Goal: Task Accomplishment & Management: Complete application form

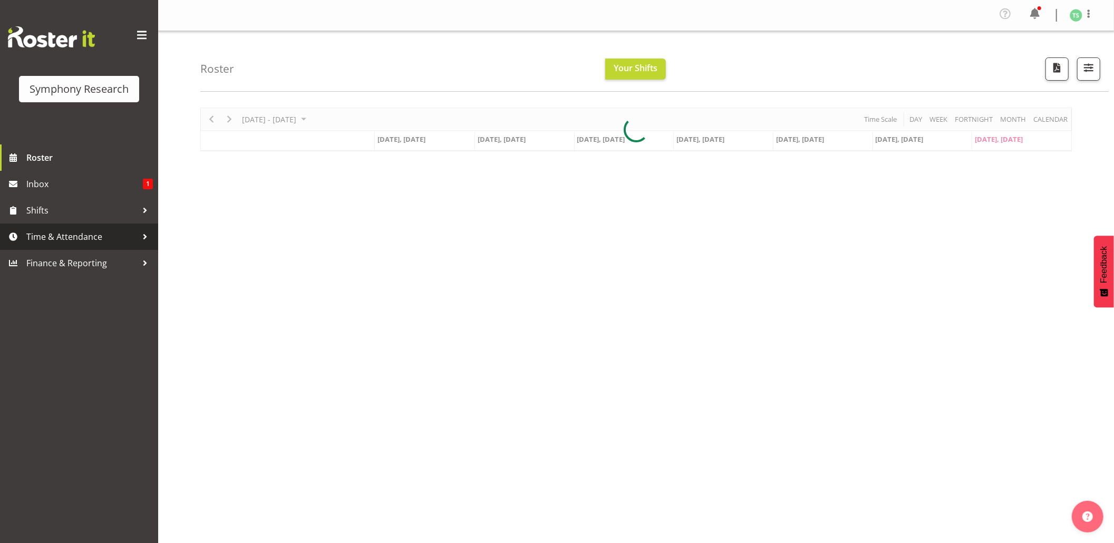
click at [47, 236] on span "Time & Attendance" at bounding box center [81, 237] width 111 height 16
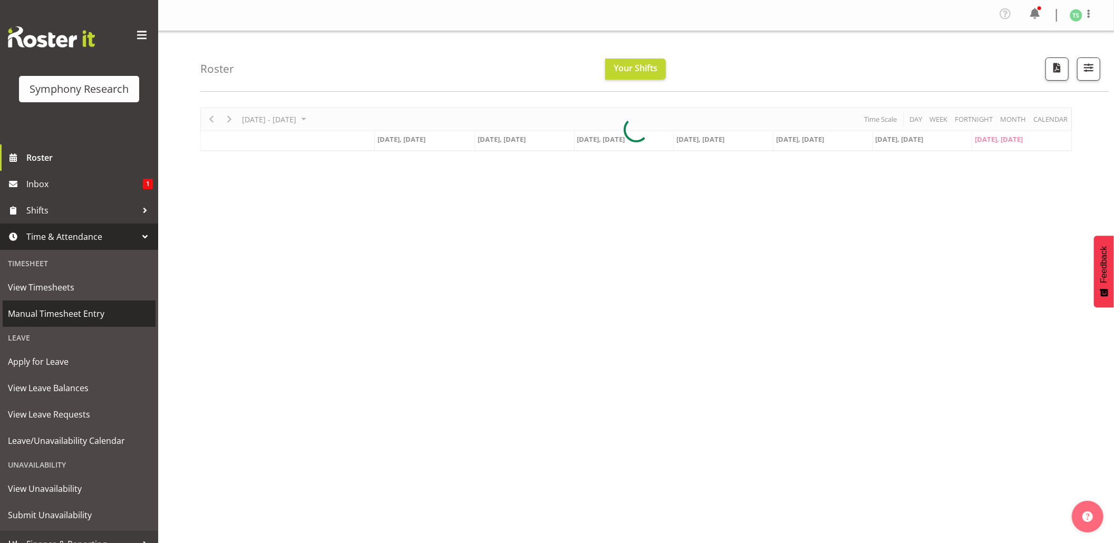
click at [41, 311] on span "Manual Timesheet Entry" at bounding box center [79, 314] width 142 height 16
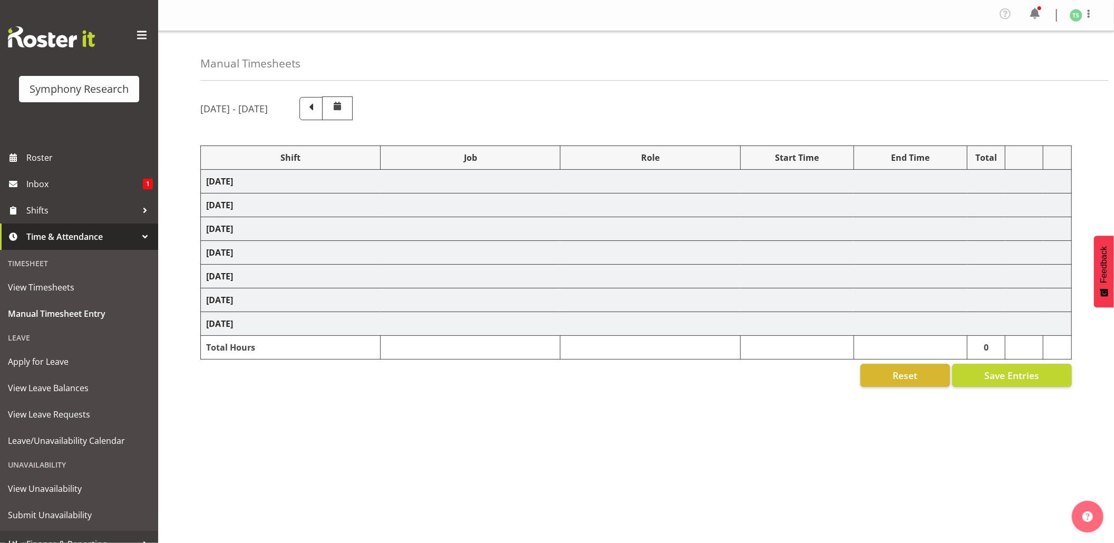
select select "26078"
select select "10576"
select select "26078"
select select "10576"
select select "47"
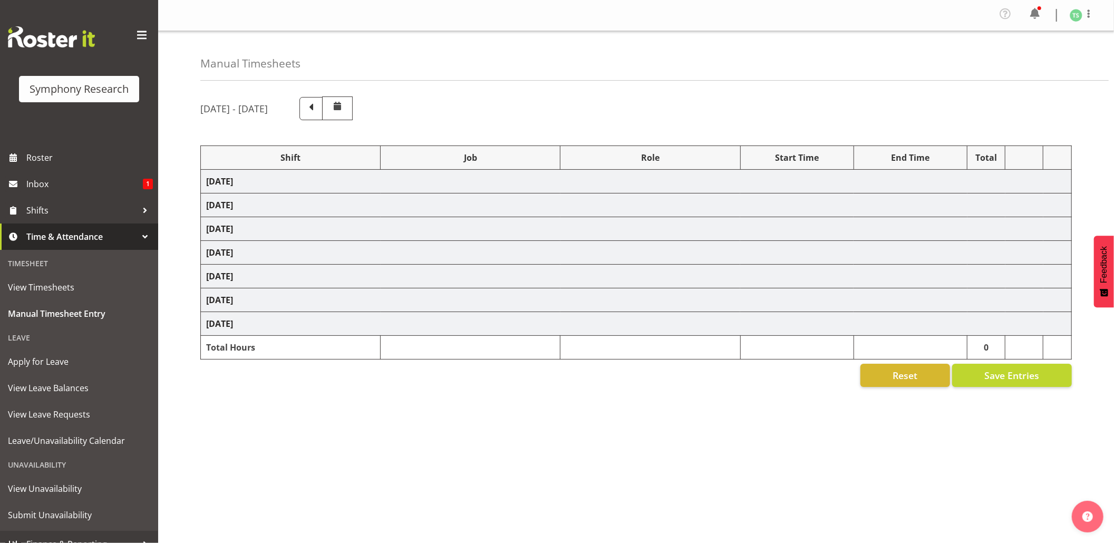
select select "26078"
select select "9426"
select select "47"
select select "56692"
select select "10499"
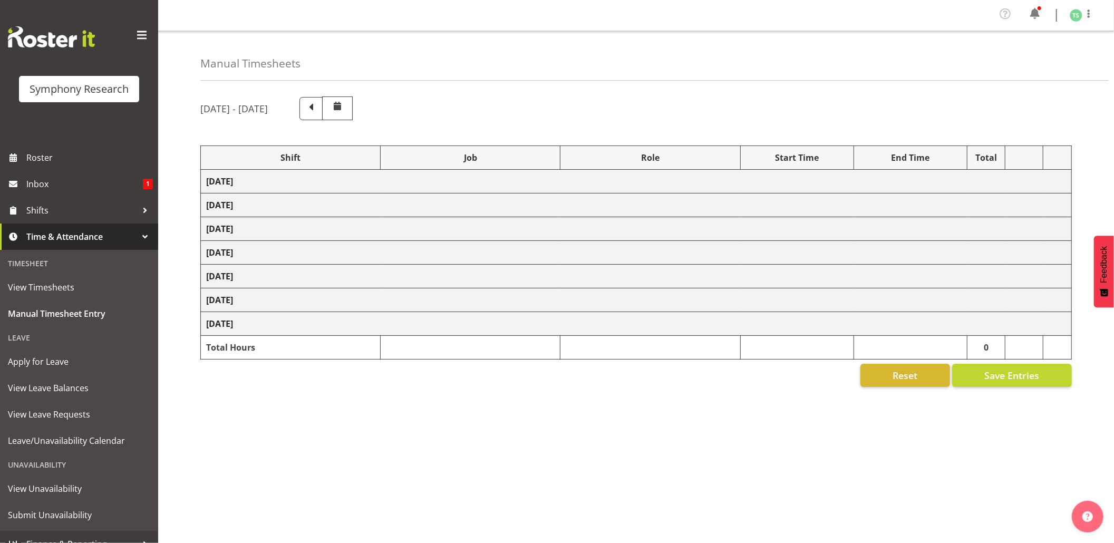
select select "47"
select select "26078"
select select "10576"
select select "47"
select select "26078"
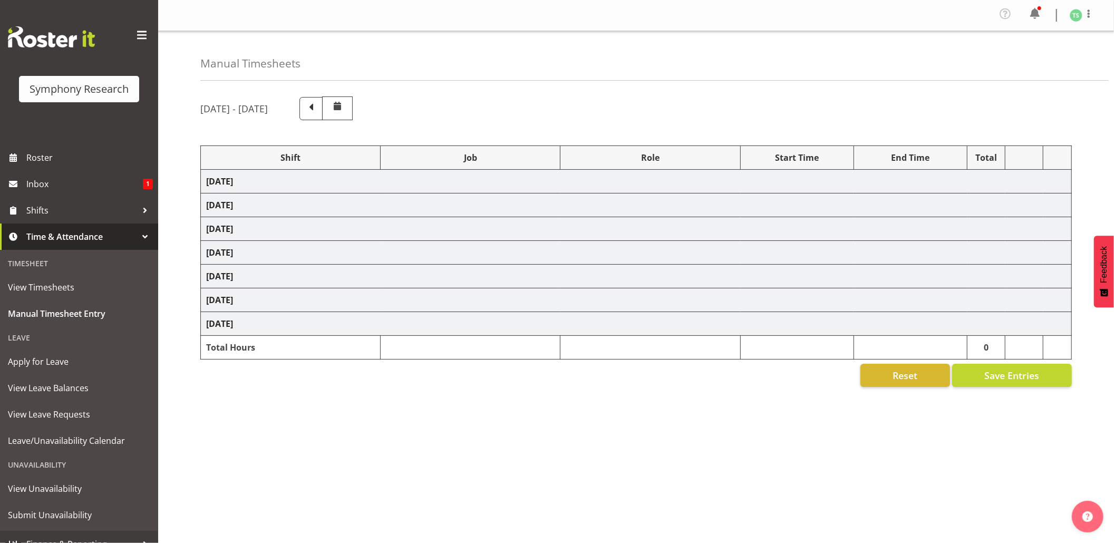
select select "10576"
select select "47"
select select "26078"
select select "10499"
select select "47"
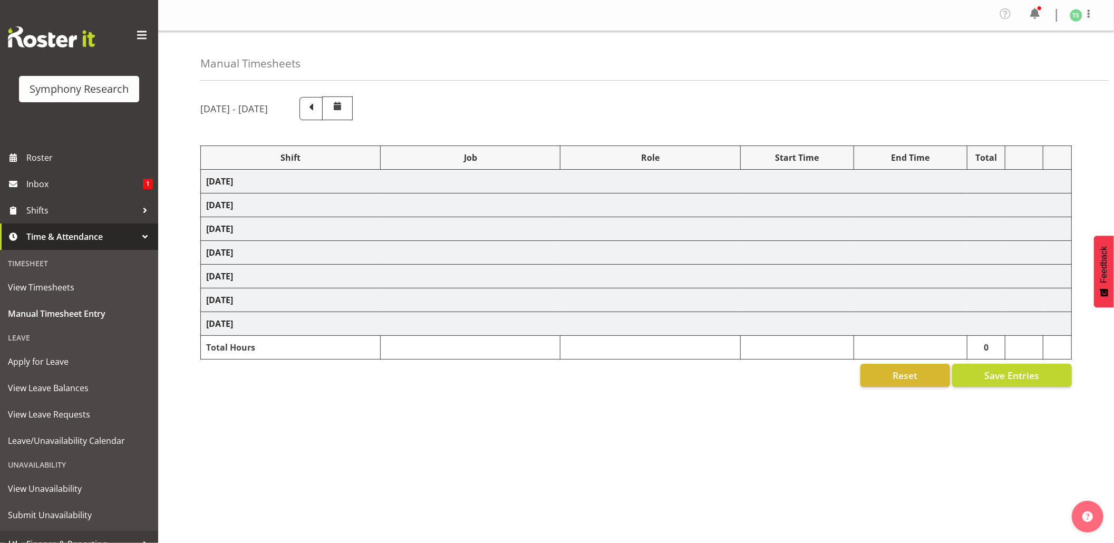
select select "26078"
select select "10527"
select select "47"
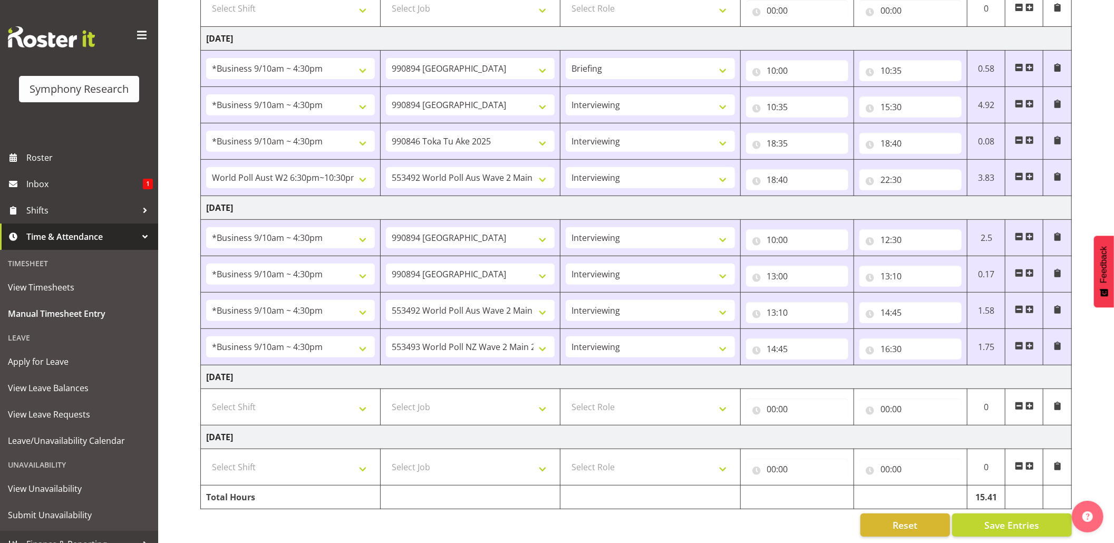
scroll to position [340, 0]
click at [365, 459] on select "Select Shift !!Weekend Residential (Roster IT Shift Label) *Business 9/10am ~ 4…" at bounding box center [290, 465] width 169 height 21
select select "17154"
click at [206, 455] on select "Select Shift !!Weekend Residential (Roster IT Shift Label) *Business 9/10am ~ 4…" at bounding box center [290, 465] width 169 height 21
click at [545, 455] on select "Select Job 550060 IF Admin 553492 World Poll Aus Wave 2 Main 2025 553493 World …" at bounding box center [470, 465] width 169 height 21
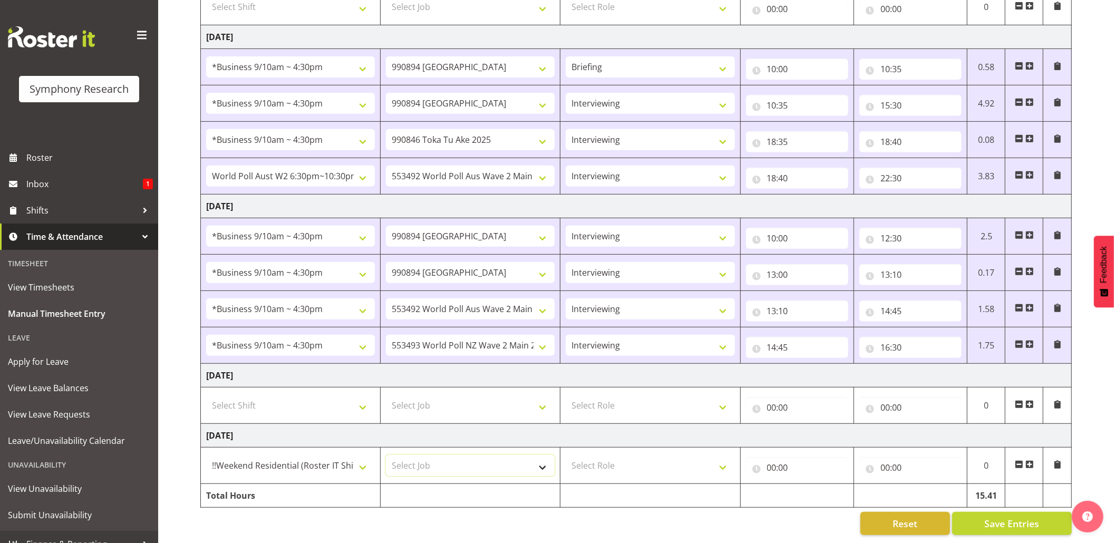
select select "10527"
click at [386, 455] on select "Select Job 550060 IF Admin 553492 World Poll Aus Wave 2 Main 2025 553493 World …" at bounding box center [470, 465] width 169 height 21
click at [726, 455] on select "Select Role Briefing Interviewing" at bounding box center [650, 465] width 169 height 21
select select "47"
click at [566, 455] on select "Select Role Briefing Interviewing" at bounding box center [650, 465] width 169 height 21
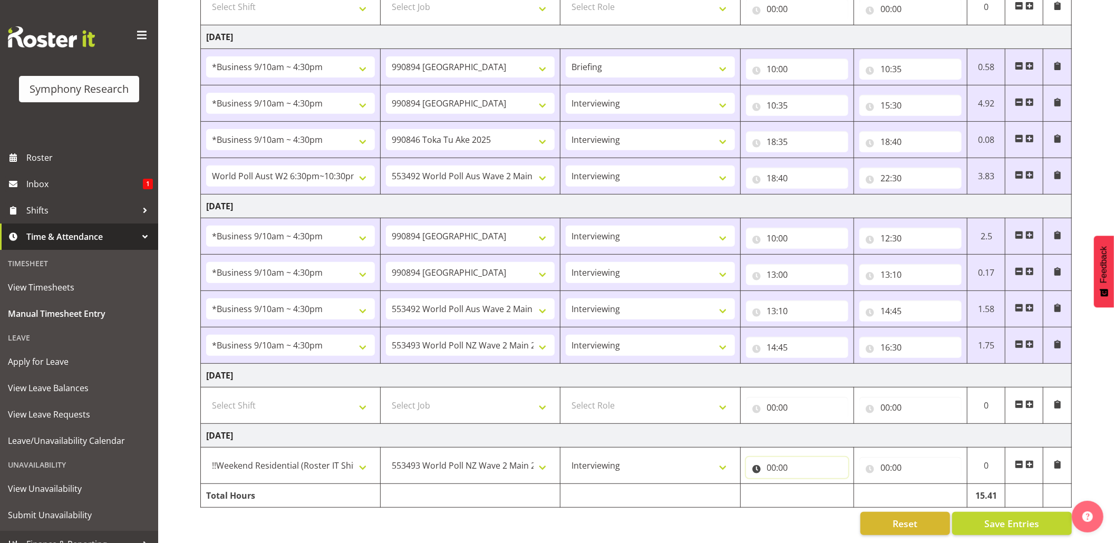
click at [768, 457] on input "00:00" at bounding box center [797, 467] width 102 height 21
drag, startPoint x: 815, startPoint y: 483, endPoint x: 815, endPoint y: 477, distance: 6.3
click at [815, 484] on select "00 01 02 03 04 05 06 07 08 09 10 11 12 13 14 15 16 17 18 19 20 21 22 23" at bounding box center [818, 494] width 24 height 21
select select "12"
click at [806, 484] on select "00 01 02 03 04 05 06 07 08 09 10 11 12 13 14 15 16 17 18 19 20 21 22 23" at bounding box center [818, 494] width 24 height 21
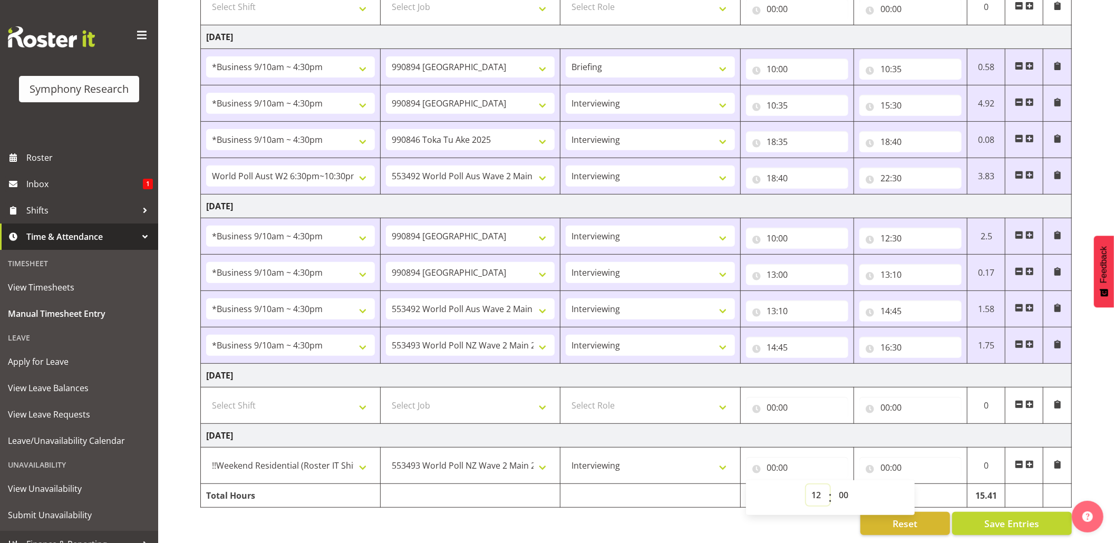
type input "12:00"
click at [783, 457] on input "12:00" at bounding box center [797, 467] width 102 height 21
click at [787, 457] on input "12:00" at bounding box center [797, 467] width 102 height 21
click at [842, 488] on select "00 01 02 03 04 05 06 07 08 09 10 11 12 13 14 15 16 17 18 19 20 21 22 23 24 25 2…" at bounding box center [845, 494] width 24 height 21
select select "39"
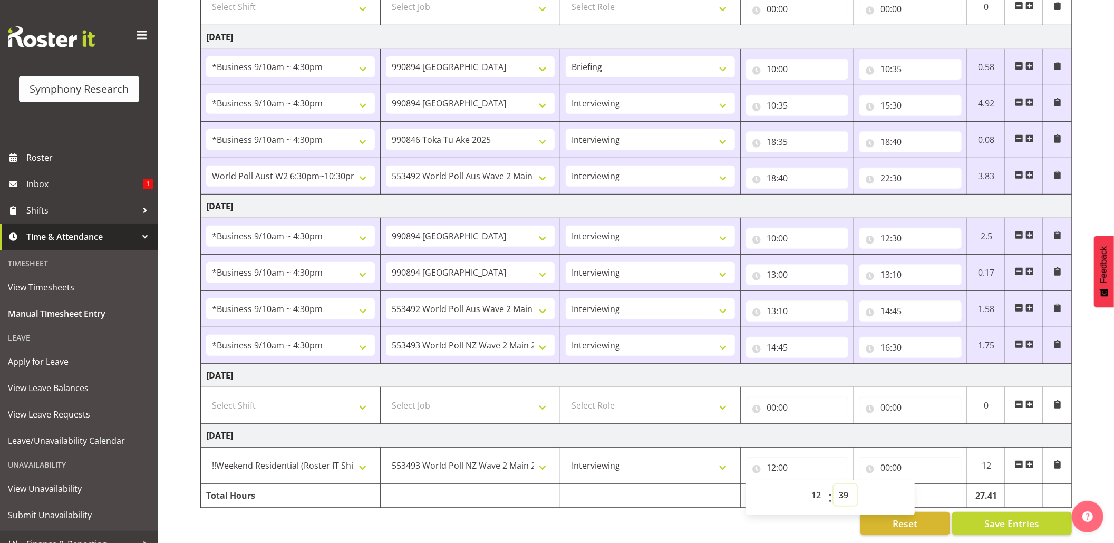
click at [833, 484] on select "00 01 02 03 04 05 06 07 08 09 10 11 12 13 14 15 16 17 18 19 20 21 22 23 24 25 2…" at bounding box center [845, 494] width 24 height 21
type input "12:39"
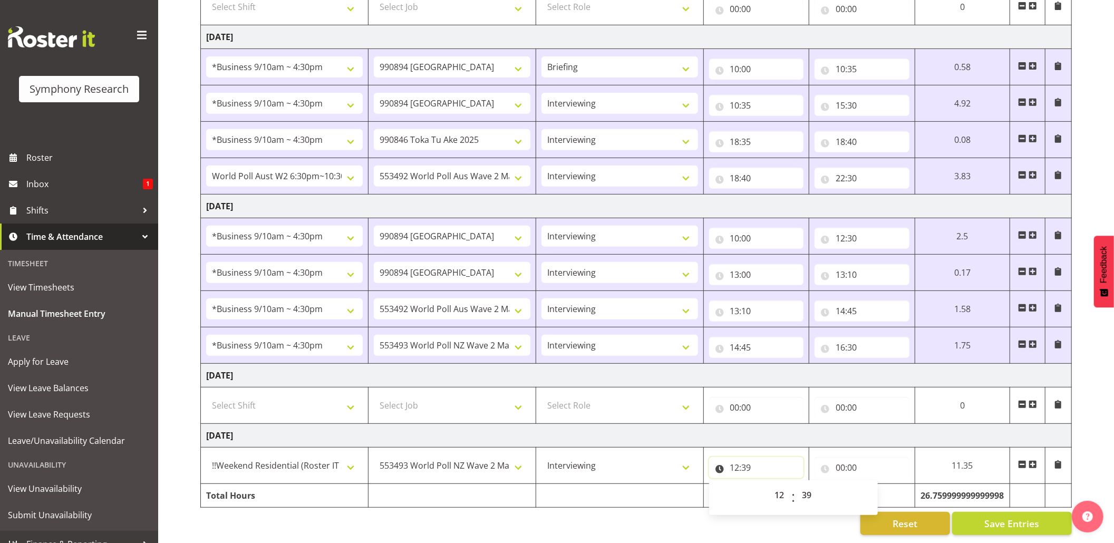
click at [751, 458] on input "12:39" at bounding box center [756, 467] width 95 height 21
click at [745, 457] on input "12:39" at bounding box center [756, 467] width 95 height 21
click at [800, 487] on select "00 01 02 03 04 05 06 07 08 09 10 11 12 13 14 15 16 17 18 19 20 21 22 23 24 25 2…" at bounding box center [809, 494] width 24 height 21
select select "40"
click at [797, 484] on select "00 01 02 03 04 05 06 07 08 09 10 11 12 13 14 15 16 17 18 19 20 21 22 23 24 25 2…" at bounding box center [809, 494] width 24 height 21
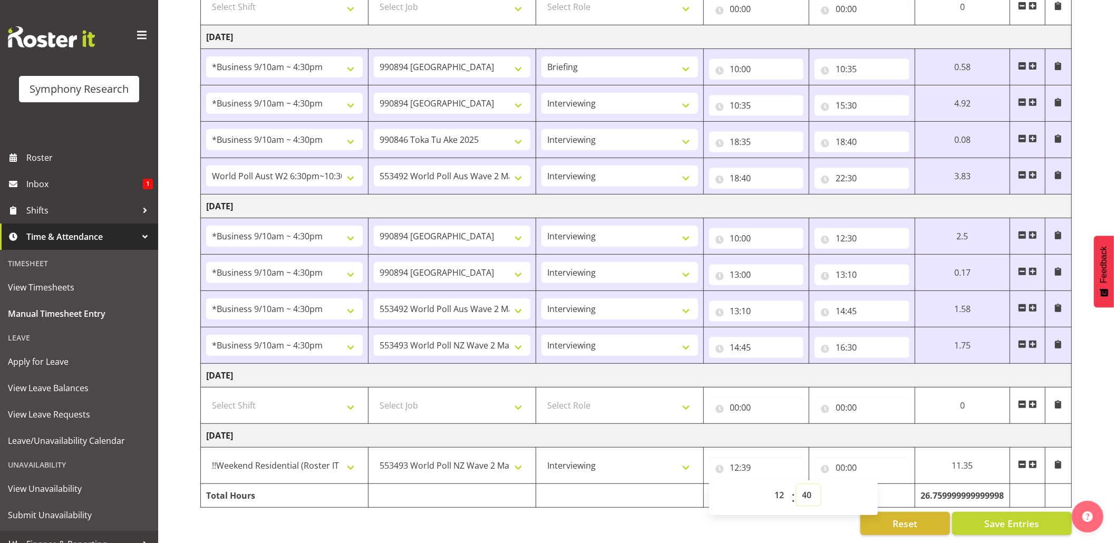
type input "12:40"
click at [836, 457] on input "00:00" at bounding box center [862, 467] width 95 height 21
click at [883, 484] on select "00 01 02 03 04 05 06 07 08 09 10 11 12 13 14 15 16 17 18 19 20 21 22 23" at bounding box center [887, 494] width 24 height 21
select select "13"
click at [898, 484] on select "00 01 02 03 04 05 06 07 08 09 10 11 12 13 14 15 16 17 18 19 20 21 22 23" at bounding box center [887, 494] width 24 height 21
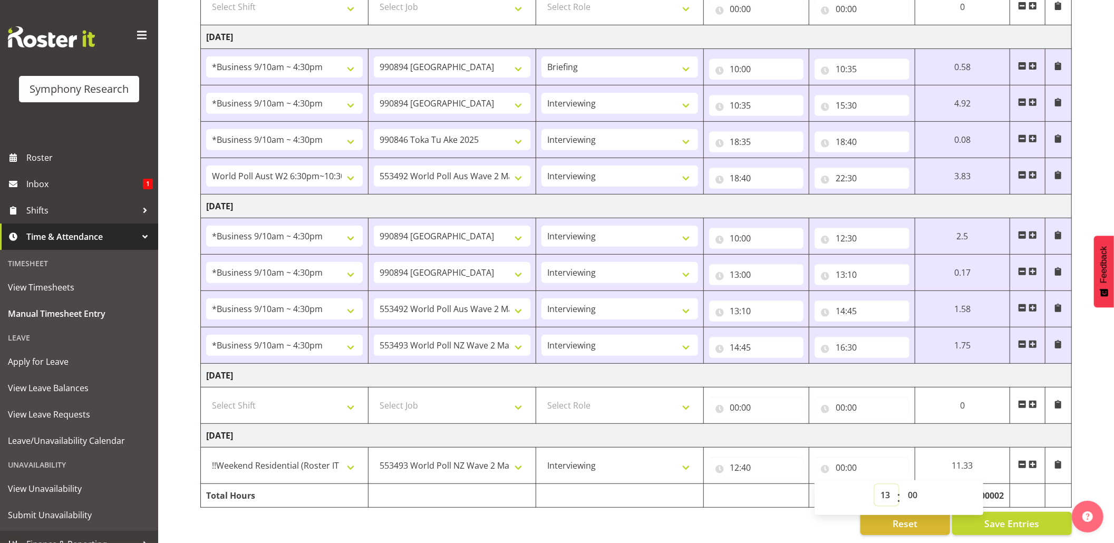
type input "13:00"
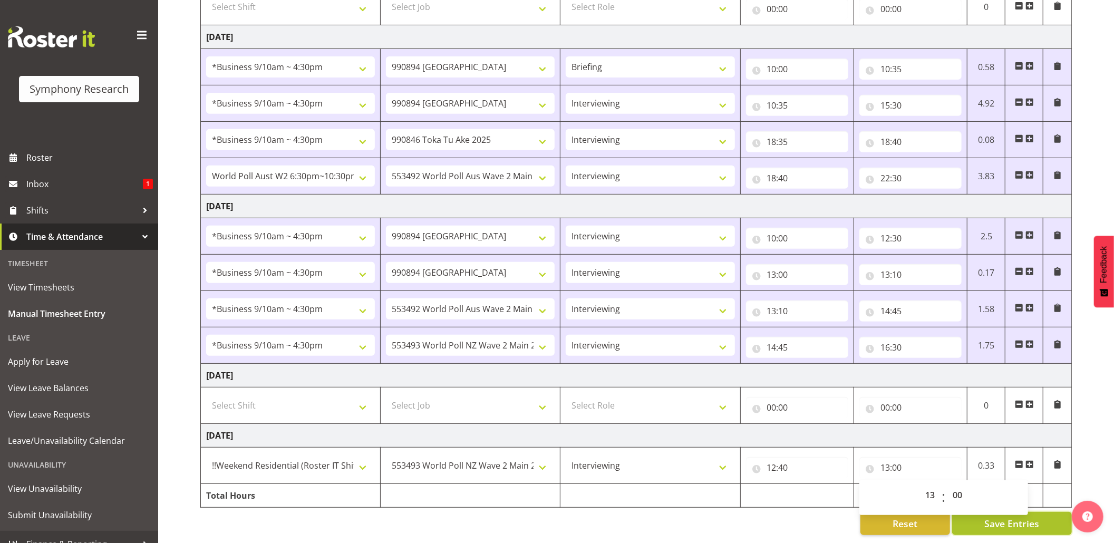
click at [997, 517] on span "Save Entries" at bounding box center [1011, 524] width 55 height 14
click at [984, 512] on button "Save Entries" at bounding box center [1012, 523] width 120 height 23
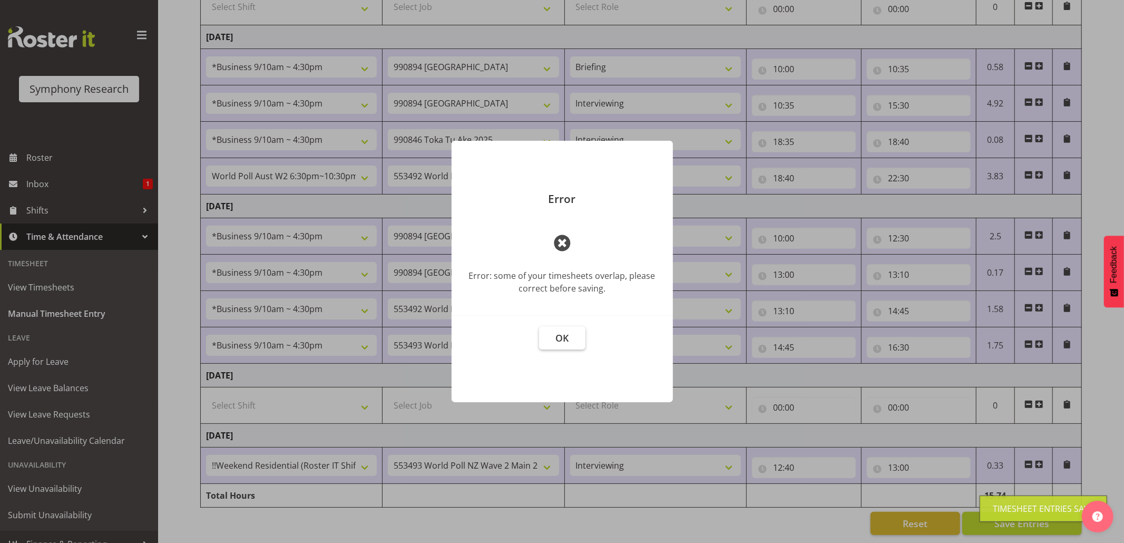
click at [561, 340] on span "OK" at bounding box center [562, 338] width 13 height 13
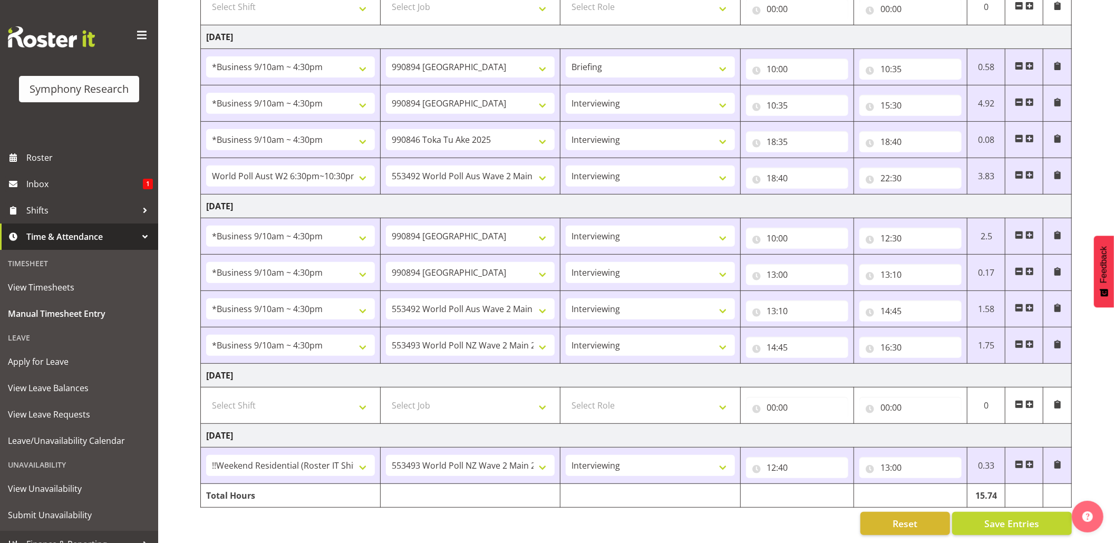
click at [1030, 460] on span at bounding box center [1029, 464] width 8 height 8
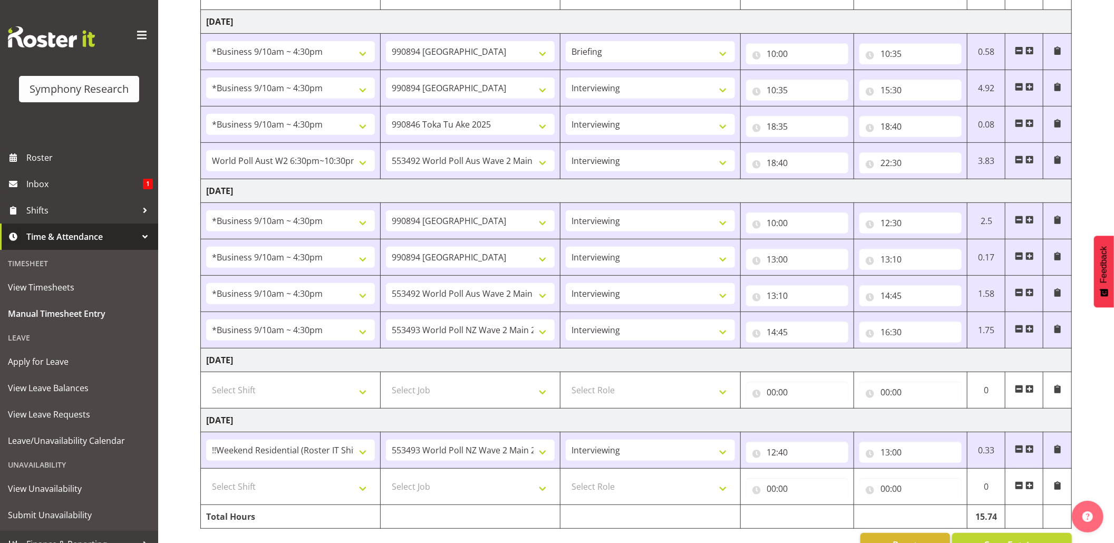
scroll to position [376, 0]
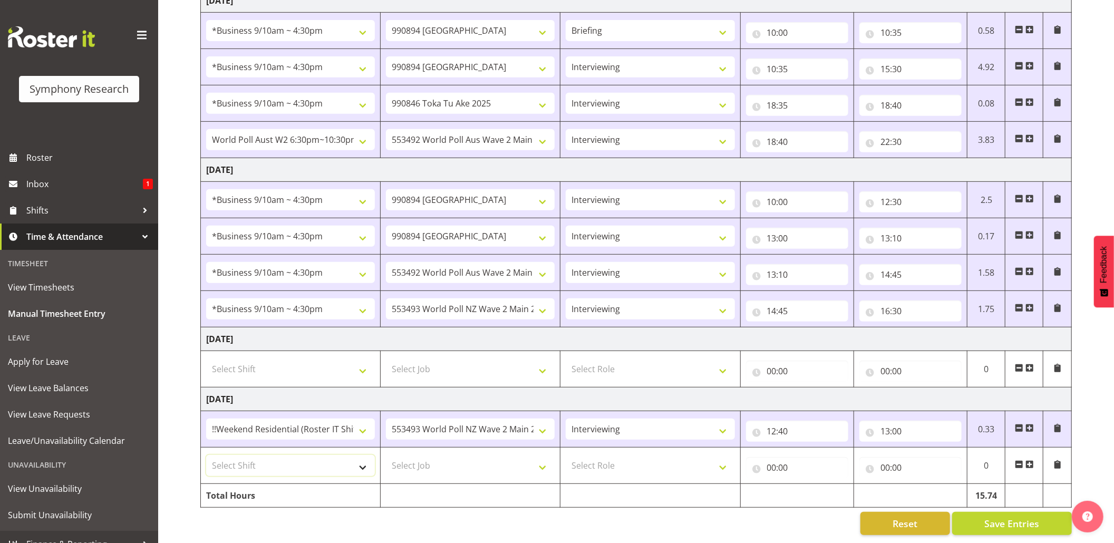
click at [359, 455] on select "Select Shift !!Weekend Residential (Roster IT Shift Label) *Business 9/10am ~ 4…" at bounding box center [290, 465] width 169 height 21
select select "17154"
click at [206, 455] on select "Select Shift !!Weekend Residential (Roster IT Shift Label) *Business 9/10am ~ 4…" at bounding box center [290, 465] width 169 height 21
click at [538, 455] on select "Select Job 550060 IF Admin 553492 World Poll Aus Wave 2 Main 2025 553493 World …" at bounding box center [470, 465] width 169 height 21
select select "10499"
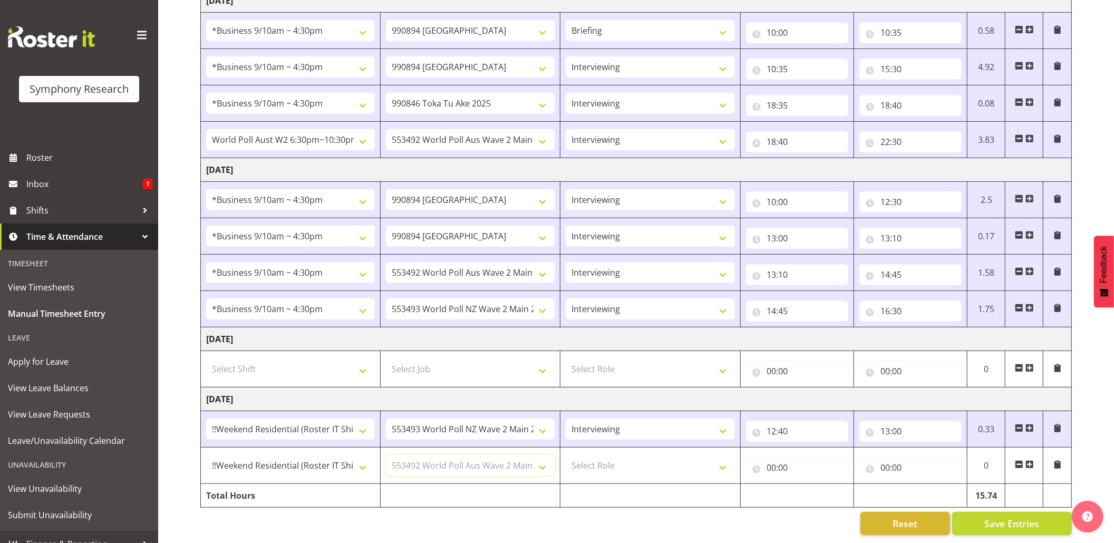
click at [386, 455] on select "Select Job 550060 IF Admin 553492 World Poll Aus Wave 2 Main 2025 553493 World …" at bounding box center [470, 465] width 169 height 21
click at [722, 455] on select "Select Role Briefing Interviewing" at bounding box center [650, 465] width 169 height 21
select select "47"
click at [566, 455] on select "Select Role Briefing Interviewing" at bounding box center [650, 465] width 169 height 21
click at [770, 457] on input "00:00" at bounding box center [797, 467] width 102 height 21
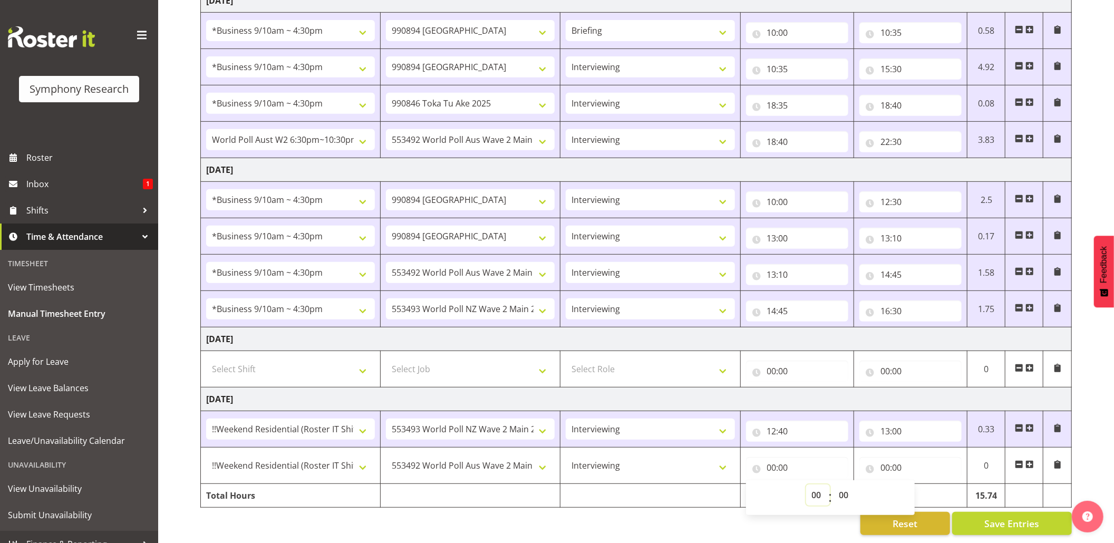
click at [812, 486] on select "00 01 02 03 04 05 06 07 08 09 10 11 12 13 14 15 16 17 18 19 20 21 22 23" at bounding box center [818, 494] width 24 height 21
select select "13"
click at [806, 484] on select "00 01 02 03 04 05 06 07 08 09 10 11 12 13 14 15 16 17 18 19 20 21 22 23" at bounding box center [818, 494] width 24 height 21
type input "13:00"
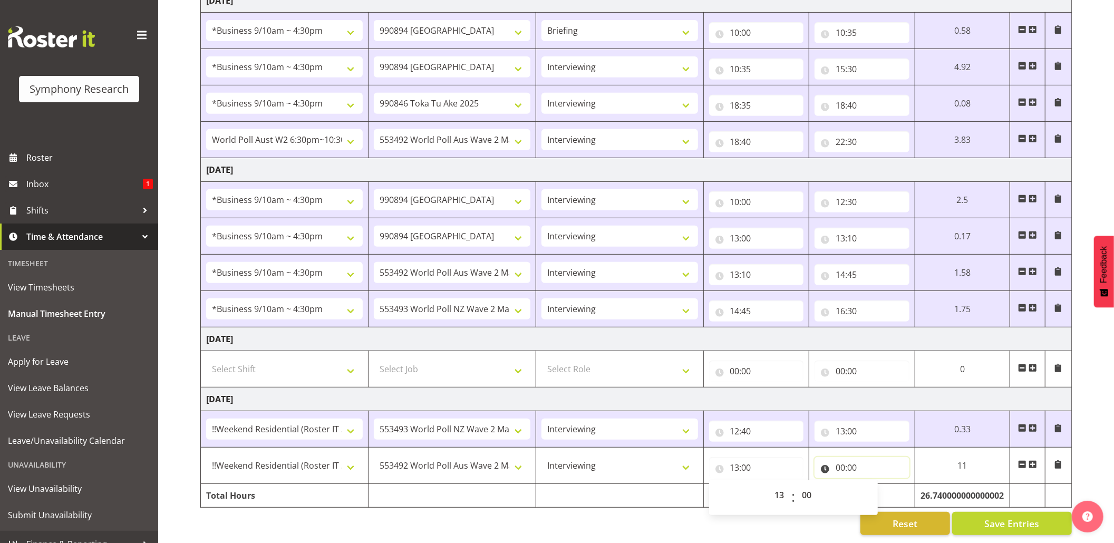
click at [833, 457] on input "00:00" at bounding box center [862, 467] width 95 height 21
click at [881, 484] on select "00 01 02 03 04 05 06 07 08 09 10 11 12 13 14 15 16 17 18 19 20 21 22 23" at bounding box center [887, 494] width 24 height 21
select select "16"
click at [875, 484] on select "00 01 02 03 04 05 06 07 08 09 10 11 12 13 14 15 16 17 18 19 20 21 22 23" at bounding box center [887, 494] width 24 height 21
type input "16:00"
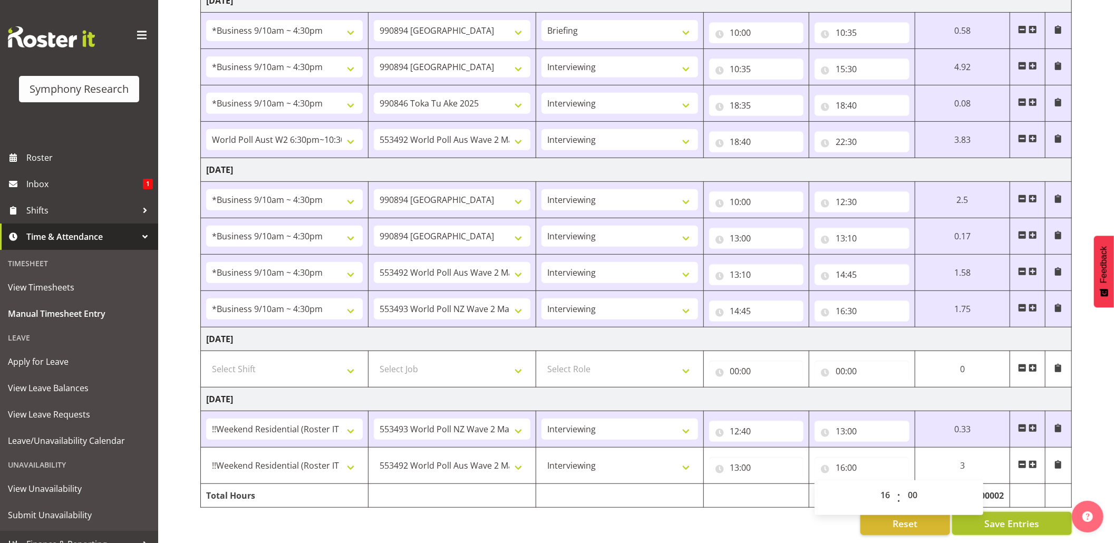
click at [968, 515] on button "Save Entries" at bounding box center [1012, 523] width 120 height 23
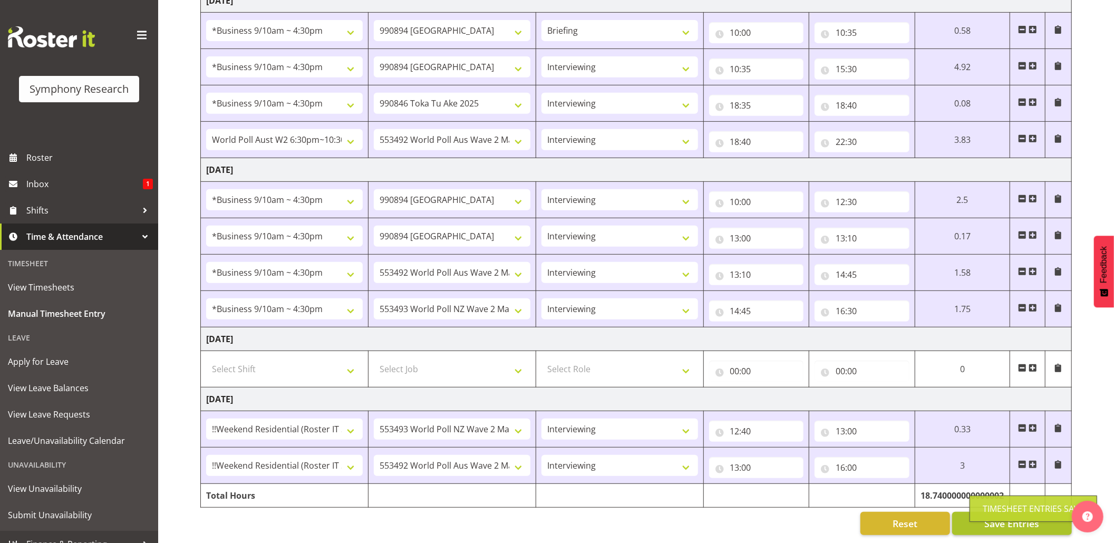
click at [975, 513] on div "Timesheet Entries Save" at bounding box center [1033, 509] width 128 height 26
click at [850, 459] on input "16:00" at bounding box center [862, 467] width 95 height 21
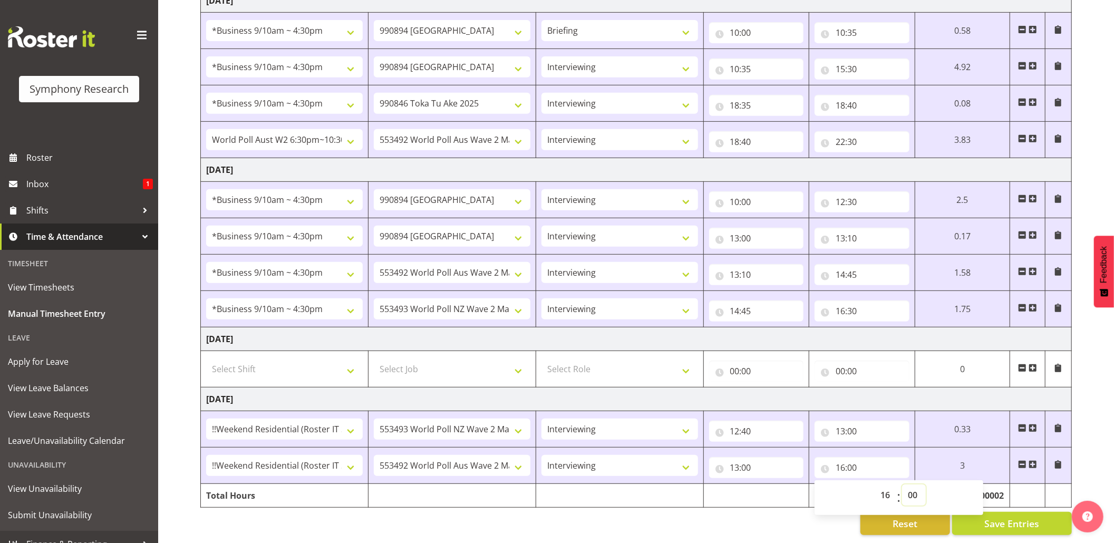
click at [908, 484] on select "00 01 02 03 04 05 06 07 08 09 10 11 12 13 14 15 16 17 18 19 20 21 22 23 24 25 2…" at bounding box center [914, 494] width 24 height 21
click at [987, 517] on span "Save Entries" at bounding box center [1011, 524] width 55 height 14
click at [987, 512] on button "Save Entries" at bounding box center [1012, 523] width 120 height 23
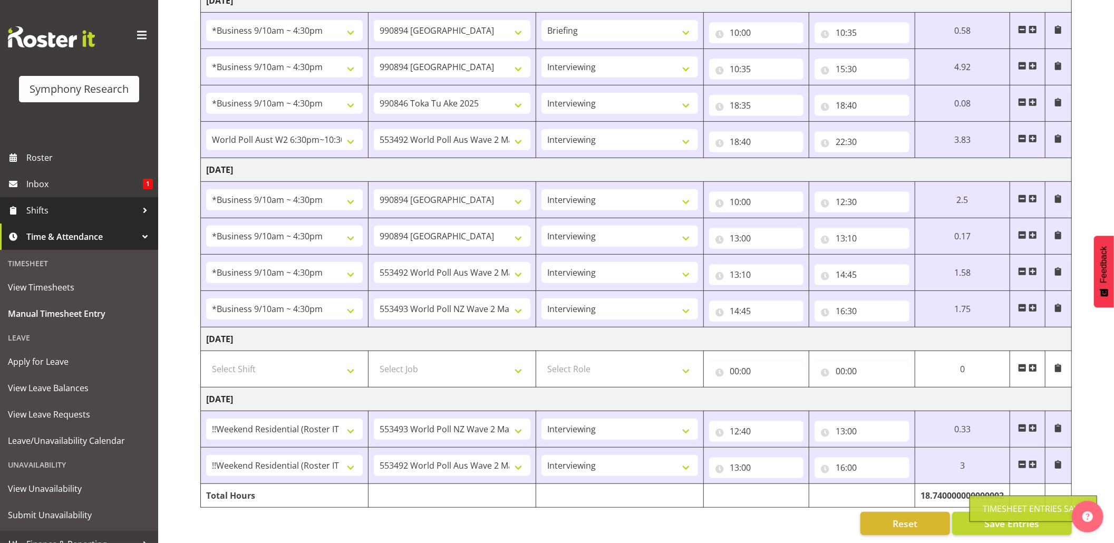
click at [26, 214] on span "Shifts" at bounding box center [81, 210] width 111 height 16
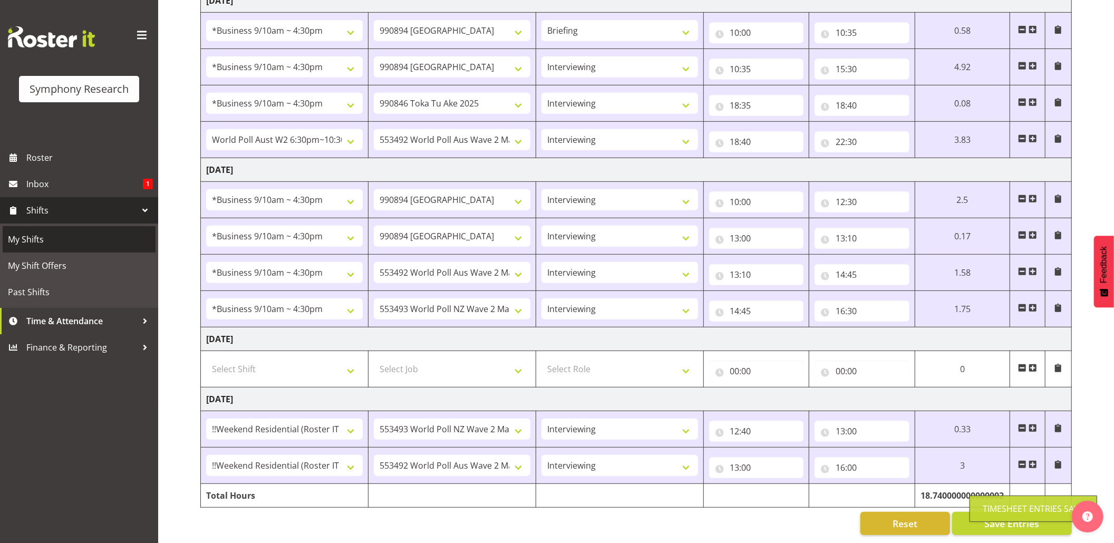
click at [22, 233] on span "My Shifts" at bounding box center [79, 239] width 142 height 16
